Goal: Task Accomplishment & Management: Use online tool/utility

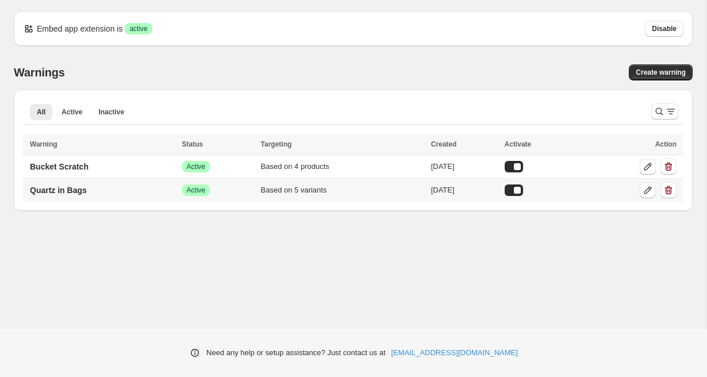
click at [266, 189] on div "Based on 5 variants" at bounding box center [342, 189] width 163 height 11
click at [66, 193] on p "Quartz in Bags" at bounding box center [58, 189] width 57 height 11
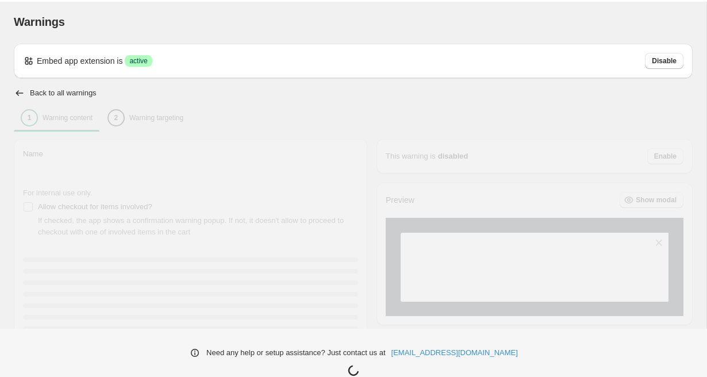
type input "**********"
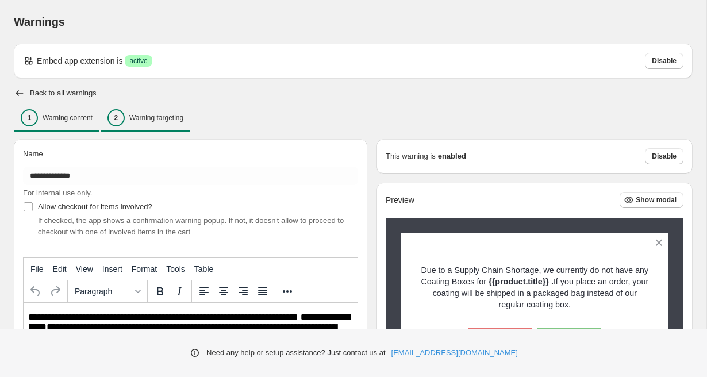
click at [151, 114] on p "Warning targeting" at bounding box center [156, 117] width 54 height 9
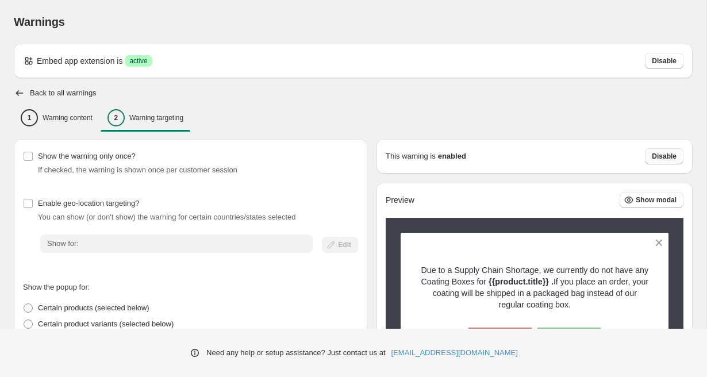
click at [664, 155] on span "Disable" at bounding box center [664, 156] width 25 height 9
click at [59, 111] on div "1 Warning content" at bounding box center [57, 117] width 72 height 17
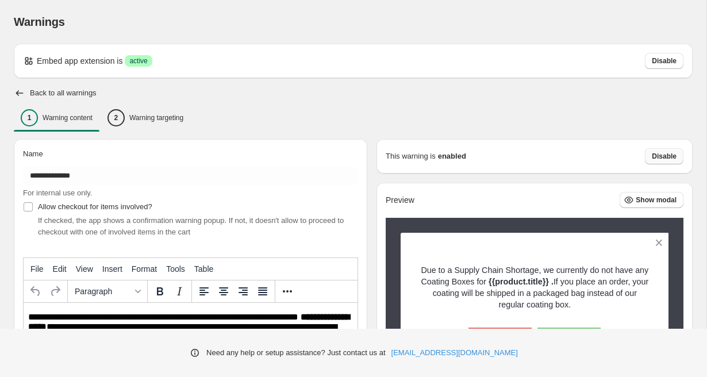
click at [654, 157] on span "Disable" at bounding box center [664, 156] width 25 height 9
click at [47, 93] on h2 "Back to all warnings" at bounding box center [63, 92] width 67 height 9
click at [24, 93] on icon "button" at bounding box center [19, 92] width 11 height 11
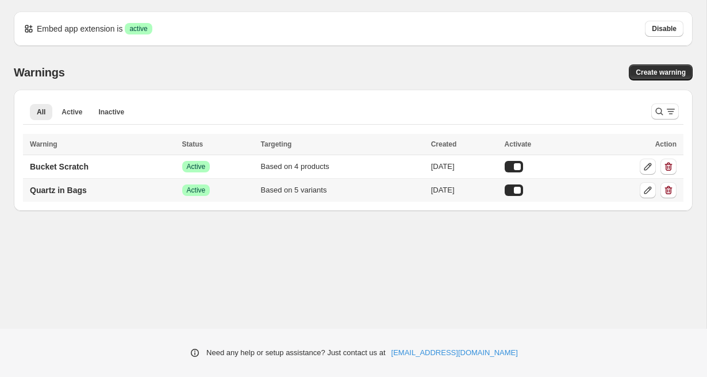
click at [523, 191] on div at bounding box center [514, 189] width 18 height 11
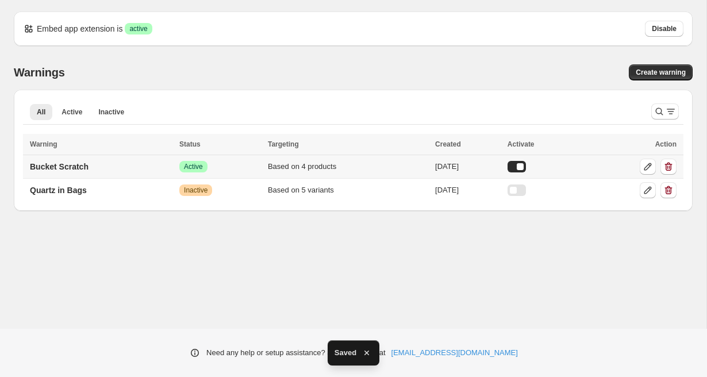
click at [107, 164] on td "Bucket Scratch" at bounding box center [99, 167] width 153 height 24
click at [306, 169] on div "Based on 4 products" at bounding box center [348, 166] width 160 height 11
click at [649, 167] on icon at bounding box center [647, 166] width 7 height 7
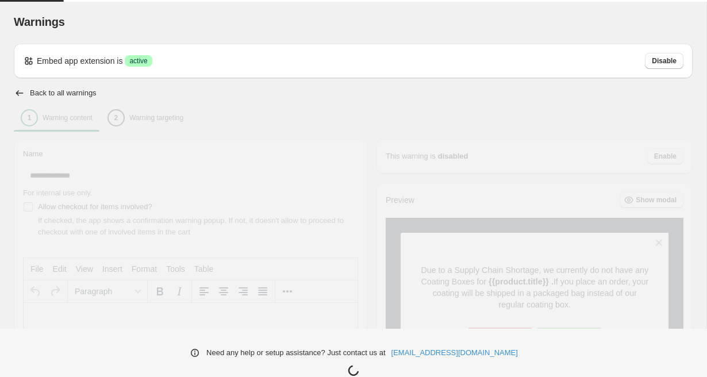
type input "**********"
